Goal: Navigation & Orientation: Find specific page/section

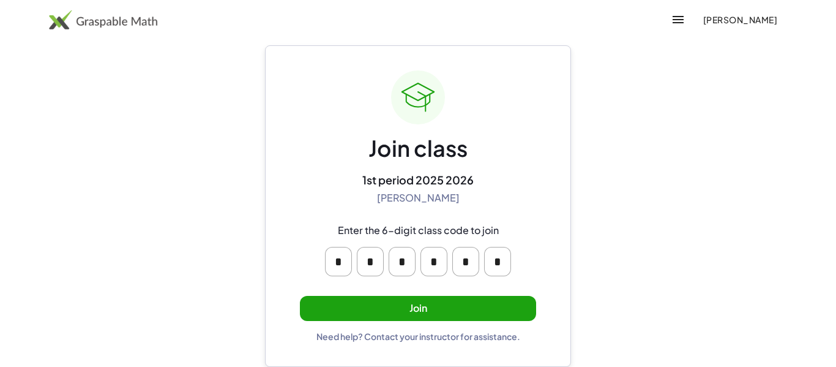
scroll to position [23, 0]
click at [718, 22] on span "[PERSON_NAME]" at bounding box center [739, 19] width 75 height 11
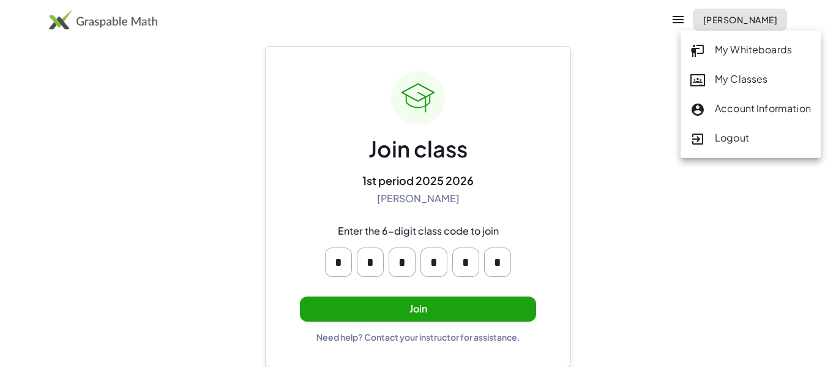
click at [720, 52] on div "My Whiteboards" at bounding box center [750, 50] width 121 height 16
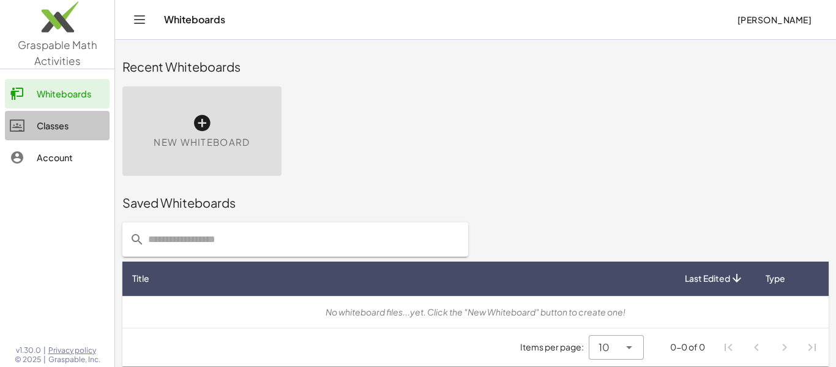
click at [75, 125] on div "Classes" at bounding box center [71, 125] width 68 height 15
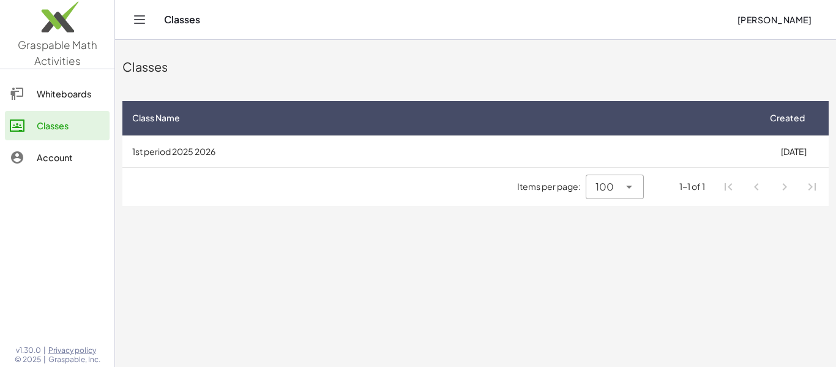
click at [67, 158] on div "Account" at bounding box center [71, 157] width 68 height 15
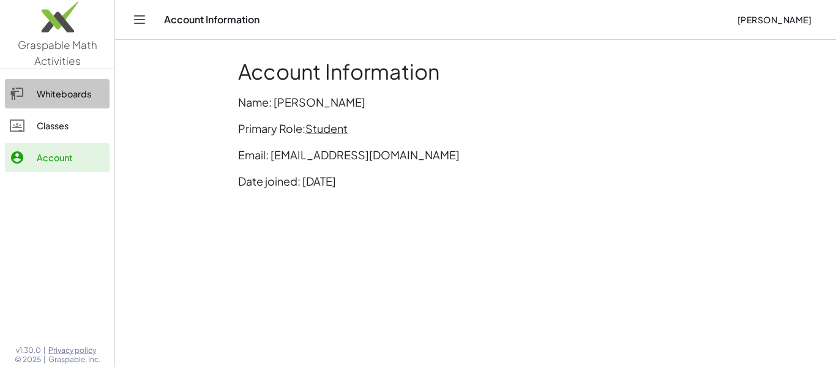
click at [67, 102] on link "Whiteboards" at bounding box center [57, 93] width 105 height 29
